Goal: Task Accomplishment & Management: Manage account settings

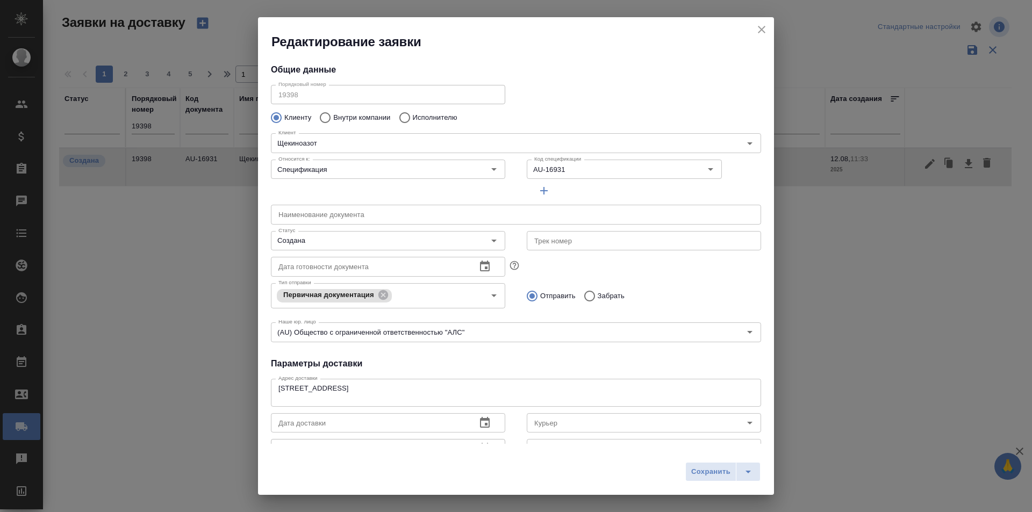
scroll to position [155, 0]
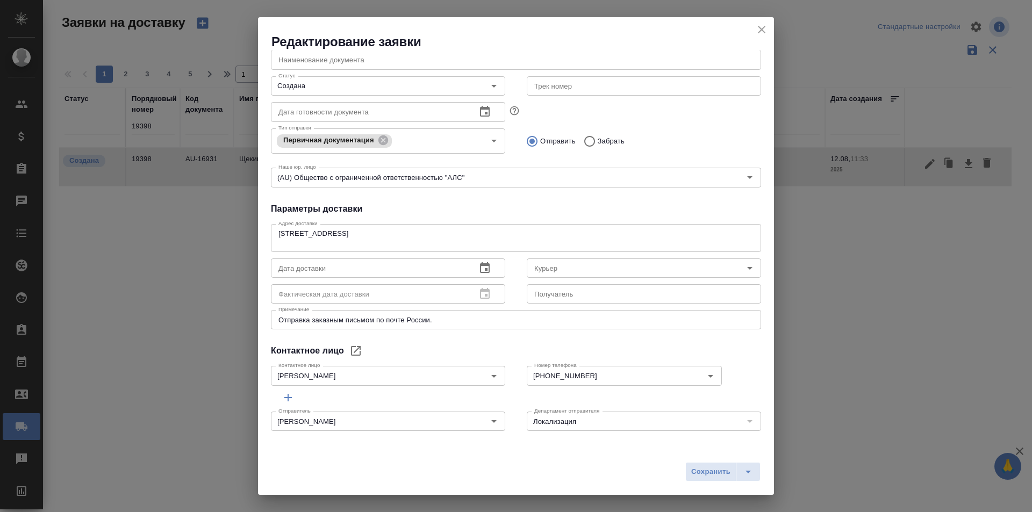
click at [755, 24] on icon "close" at bounding box center [761, 29] width 13 height 13
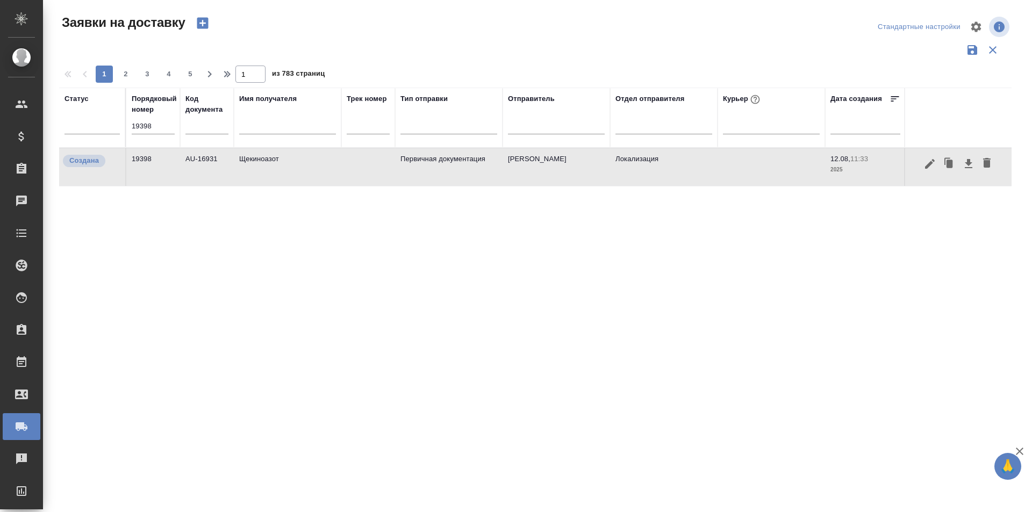
click at [138, 127] on input "19398" at bounding box center [153, 126] width 43 height 15
paste input "57"
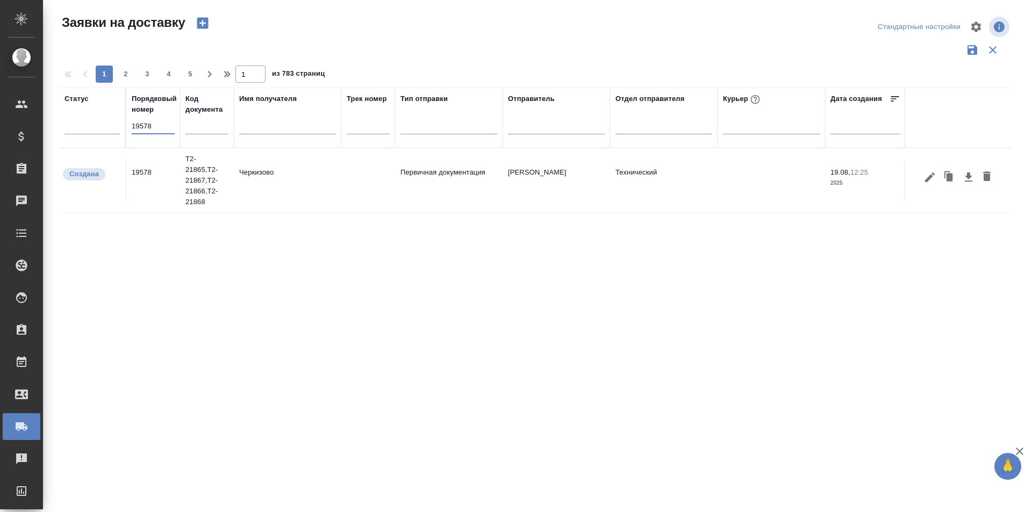
type input "19578"
click at [924, 177] on icon "button" at bounding box center [929, 177] width 13 height 13
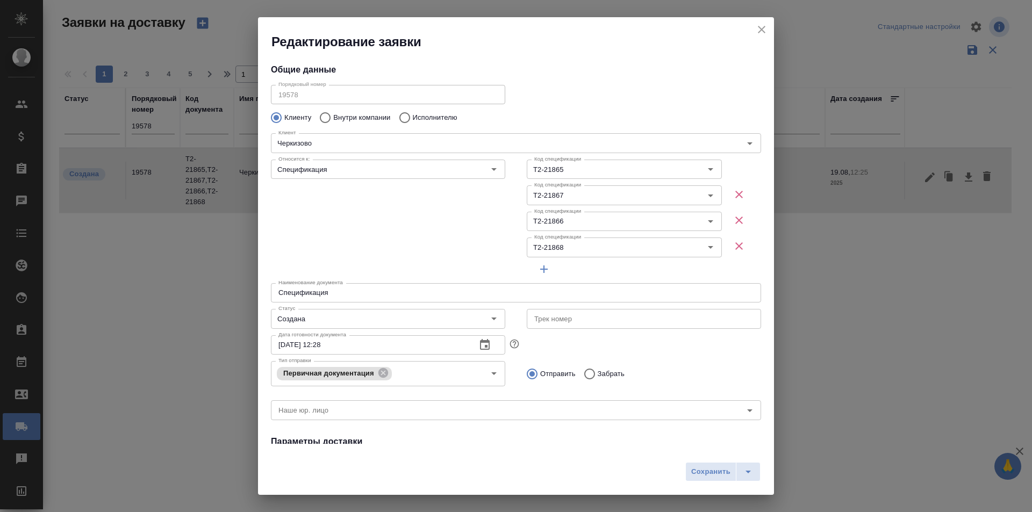
type input "Байбекова Елена"
type input "8 903 299 25 97"
type input "Усманова Ольга"
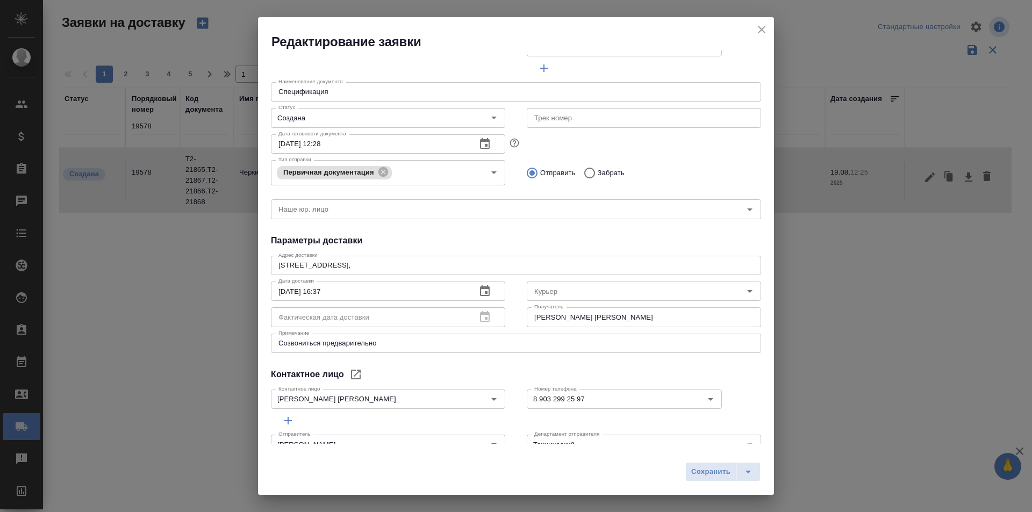
scroll to position [215, 0]
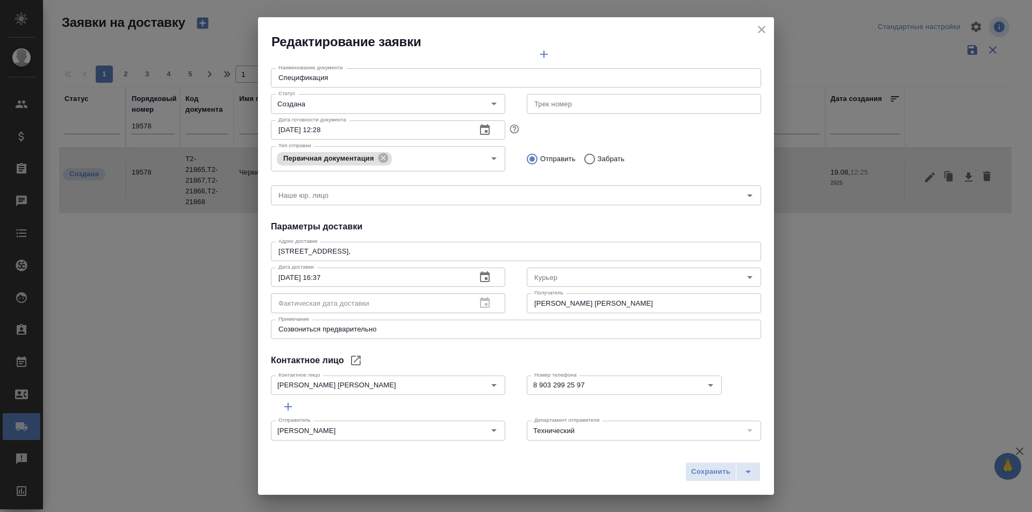
click at [487, 224] on h4 "Параметры доставки" at bounding box center [516, 226] width 490 height 13
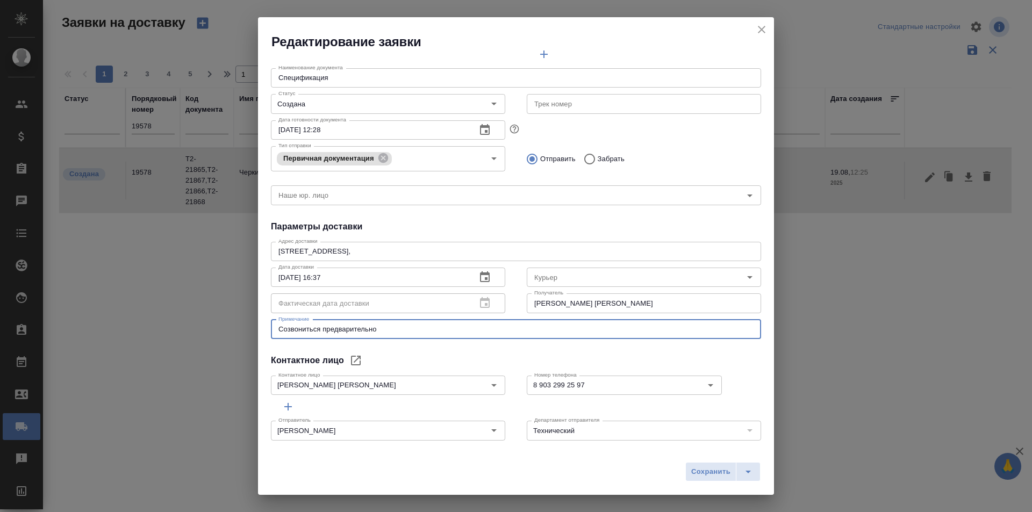
click at [431, 329] on textarea "Созвониться предварительно" at bounding box center [515, 329] width 475 height 8
click at [402, 326] on textarea "Созвониться предварительно (20.08 до с 15:00 до 17:00)" at bounding box center [515, 329] width 475 height 8
type textarea "Созвониться предварительно (20.08 - с 15:00 до 17:00)"
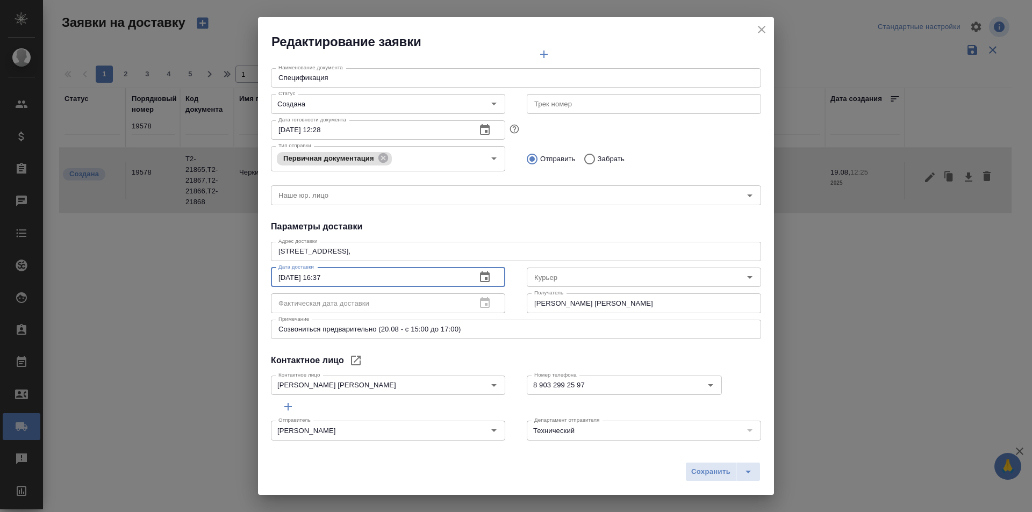
drag, startPoint x: 317, startPoint y: 279, endPoint x: 355, endPoint y: 279, distance: 38.2
click at [355, 279] on input "20.08.2025 16:37" at bounding box center [369, 277] width 197 height 19
type input "20.08.2025 15:00"
click at [536, 362] on div "Номер телефона 8 903 299 25 97 Номер телефона" at bounding box center [644, 384] width 256 height 47
click at [747, 470] on icon "split button" at bounding box center [747, 471] width 13 height 13
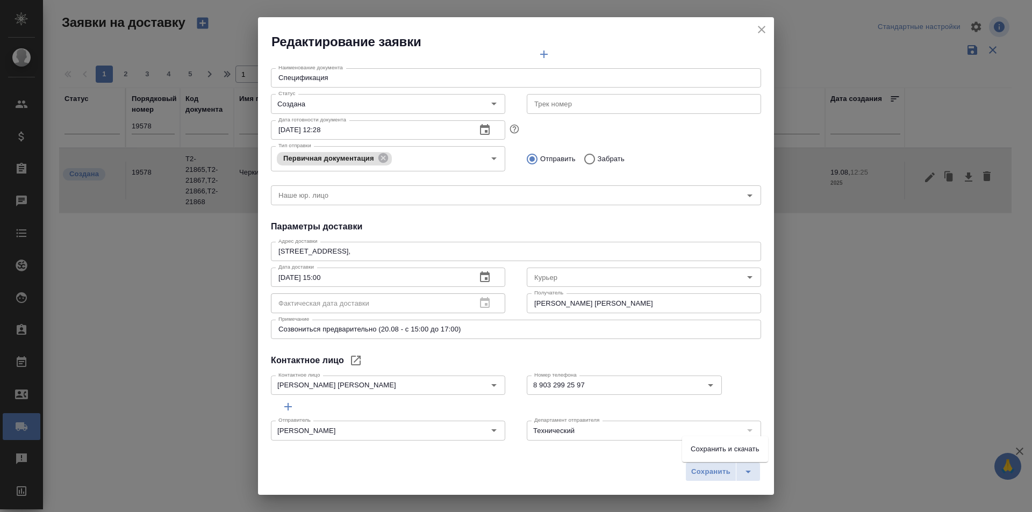
click at [747, 451] on li "Сохранить и скачать" at bounding box center [725, 449] width 86 height 17
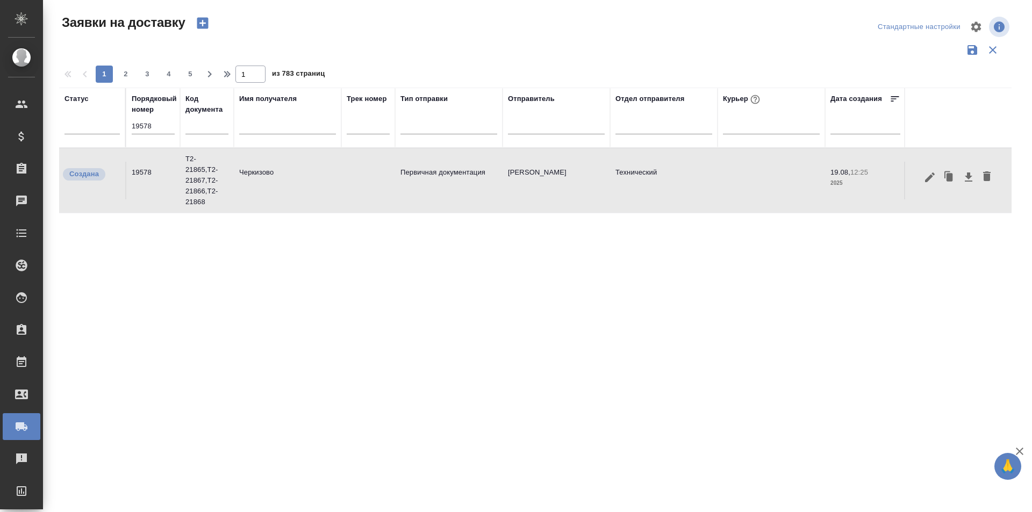
click at [149, 131] on input "19578" at bounding box center [153, 126] width 43 height 15
paste input "607"
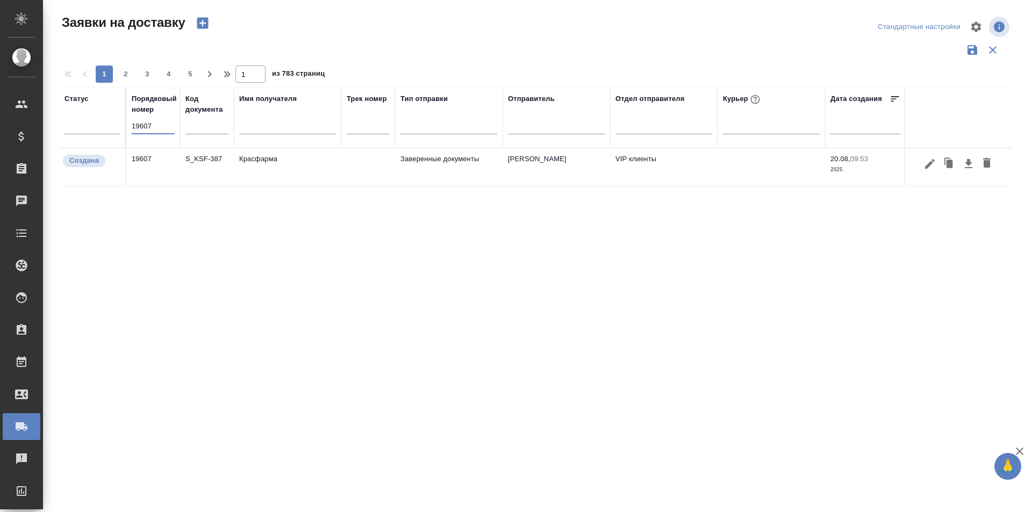
type input "19607"
click at [923, 170] on button "button" at bounding box center [929, 164] width 18 height 20
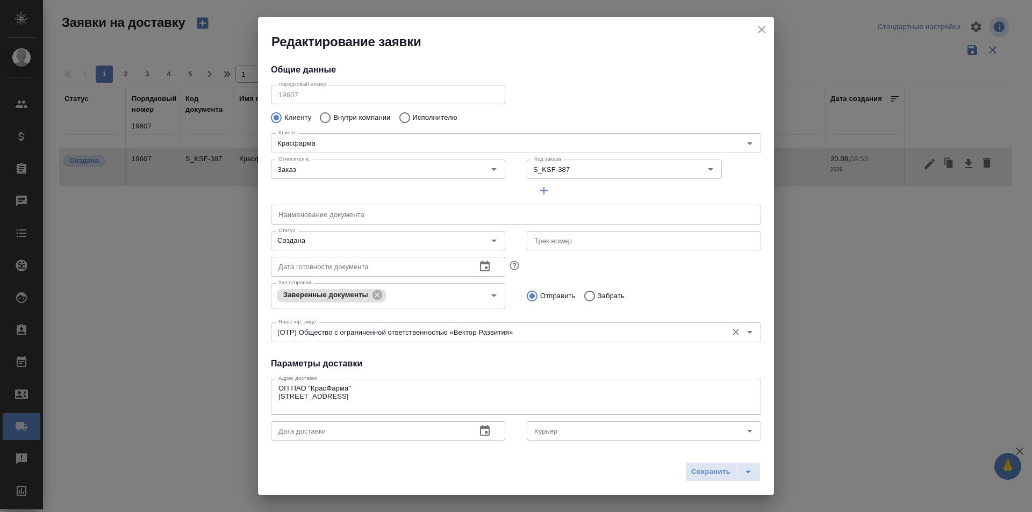
type input "Кузьмина Ксения"
type input "VIP клиенты"
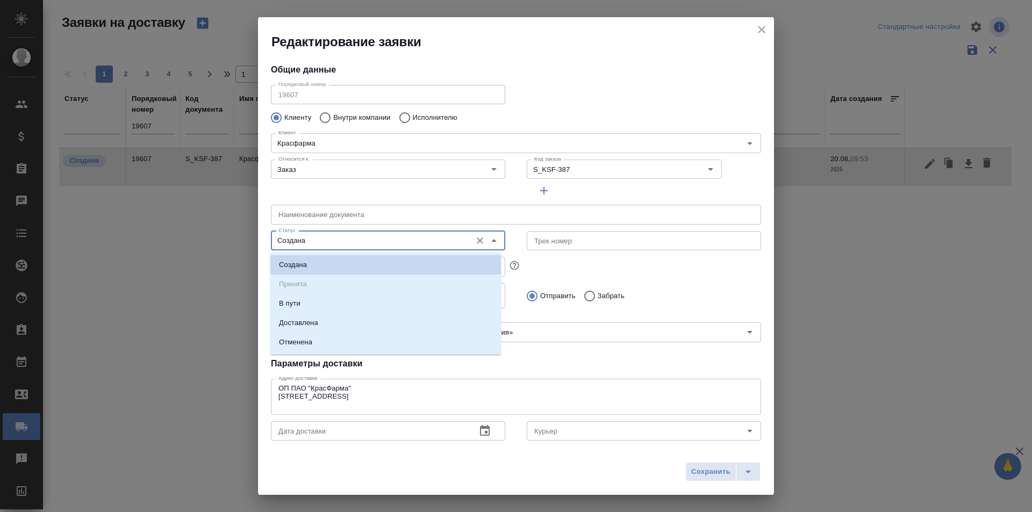
click at [333, 242] on input "Создана" at bounding box center [370, 240] width 192 height 13
click at [308, 315] on li "Доставлена" at bounding box center [385, 322] width 231 height 19
type input "Доставлена"
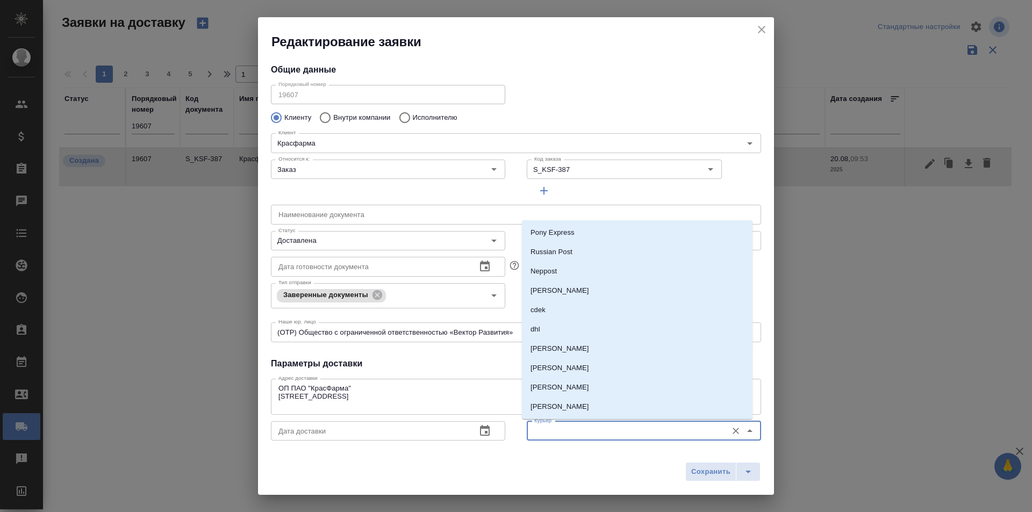
click at [560, 428] on input "Курьер" at bounding box center [626, 430] width 192 height 13
click at [575, 293] on p "Северов Олег" at bounding box center [559, 295] width 59 height 11
type input "Северов Олег"
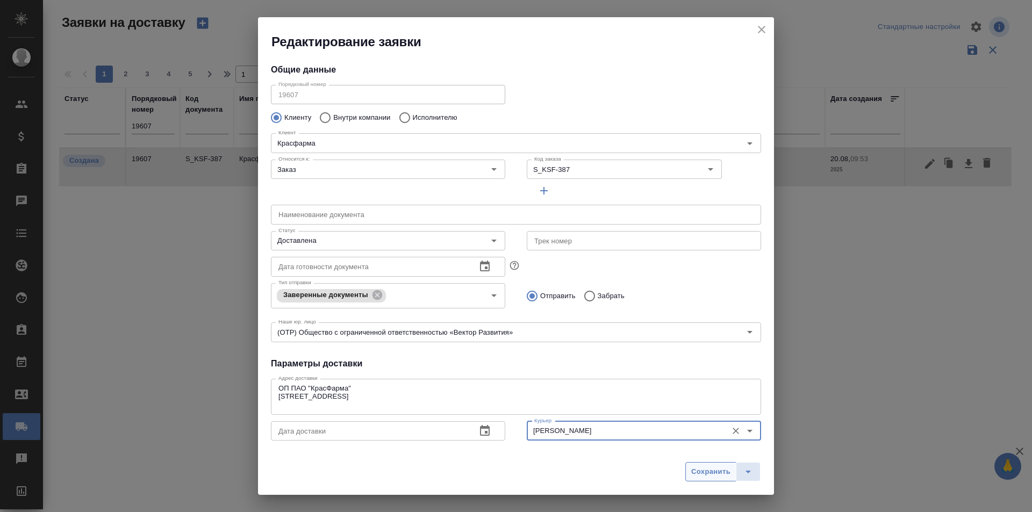
click at [711, 479] on button "Сохранить" at bounding box center [710, 471] width 51 height 19
type input "Создана"
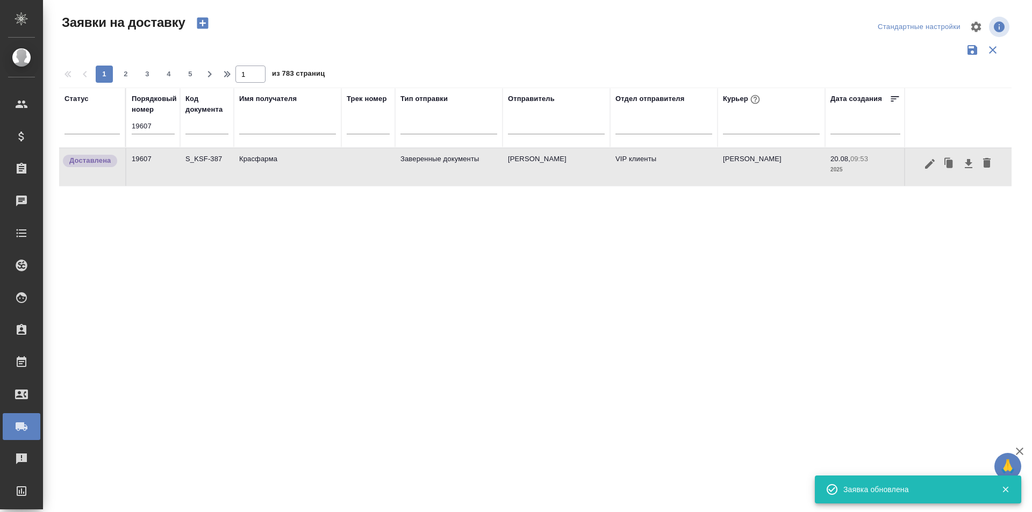
click at [163, 128] on input "19607" at bounding box center [153, 126] width 43 height 15
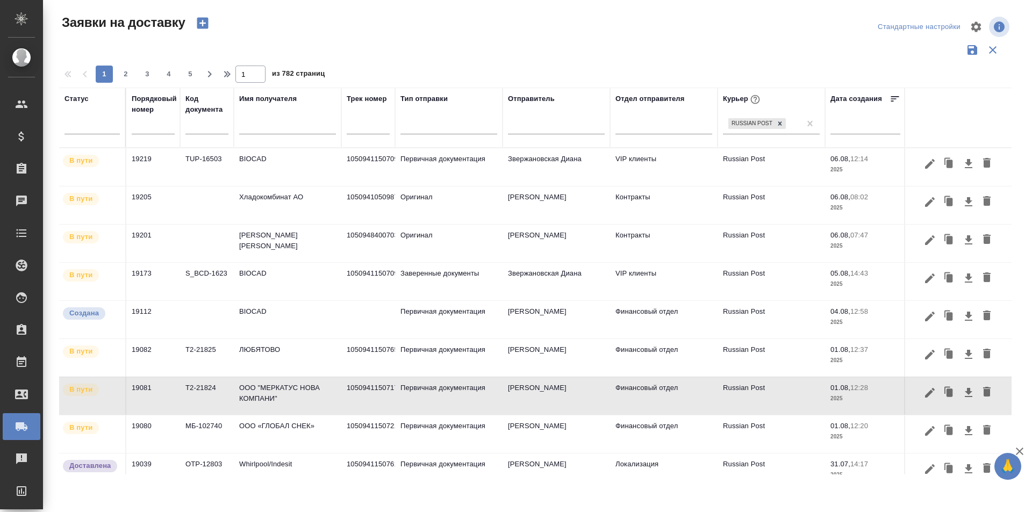
click at [923, 164] on icon "button" at bounding box center [929, 163] width 13 height 13
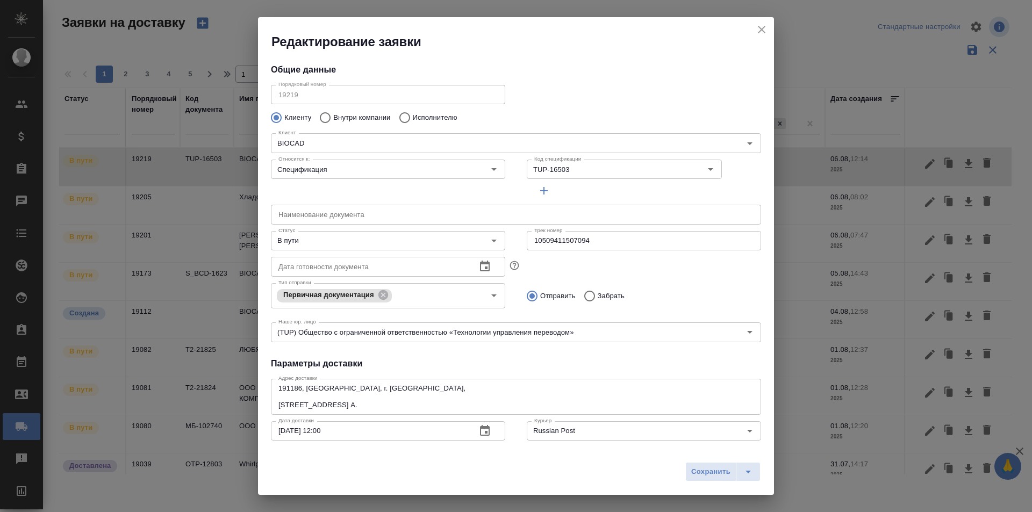
type input "[PERSON_NAME]"
type input "[PHONE_NUMBER], доб. 6707"
click at [572, 244] on input "10509411507094" at bounding box center [644, 240] width 234 height 19
